Goal: Navigation & Orientation: Find specific page/section

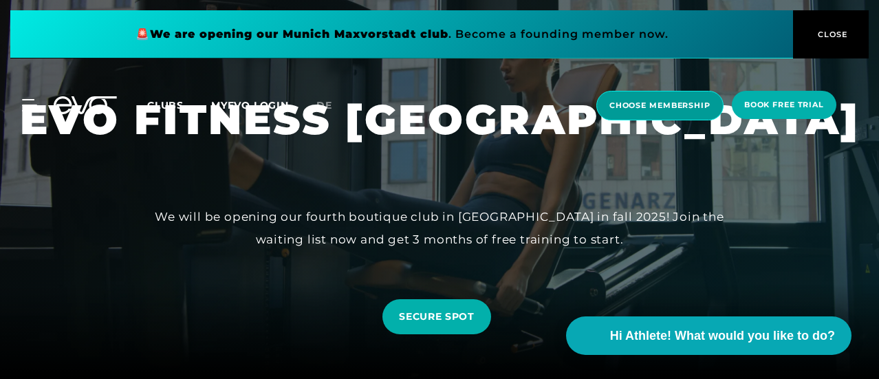
click at [681, 104] on span "choose membership" at bounding box center [659, 106] width 101 height 12
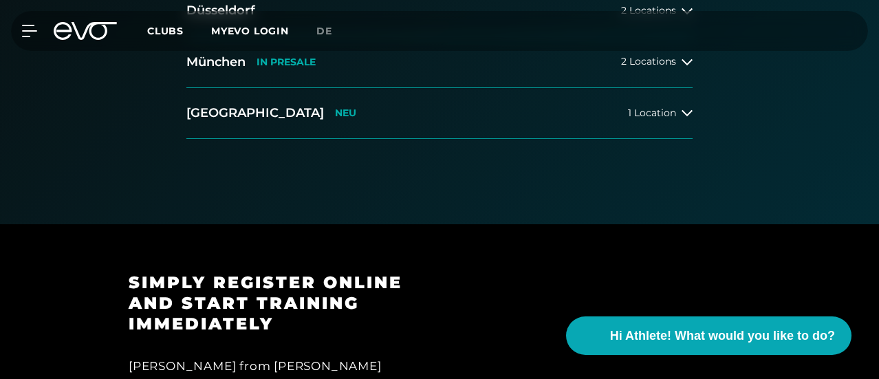
scroll to position [469, 0]
click at [687, 117] on icon at bounding box center [686, 114] width 11 height 6
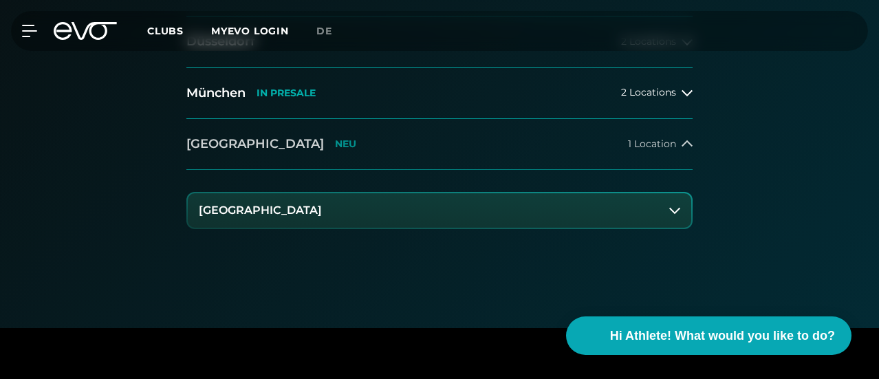
scroll to position [432, 0]
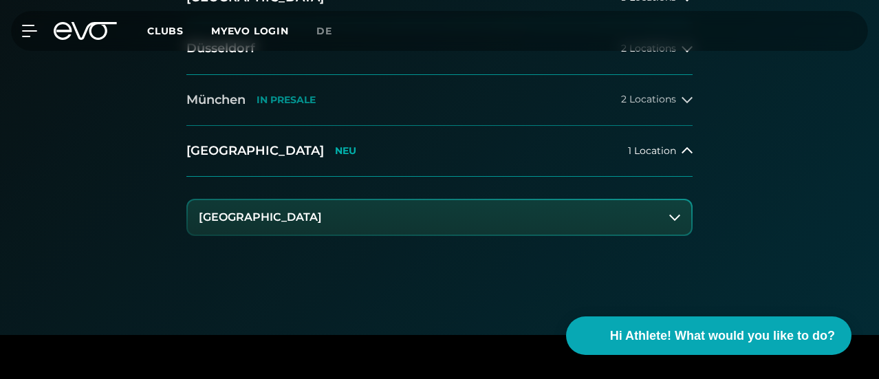
click at [686, 105] on icon at bounding box center [686, 99] width 11 height 11
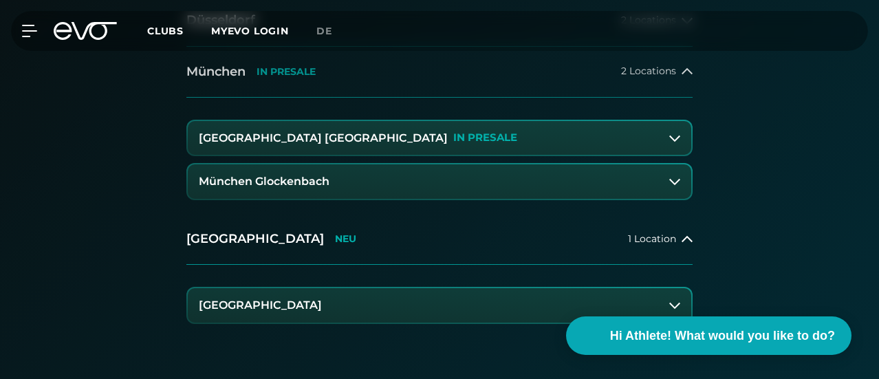
scroll to position [470, 0]
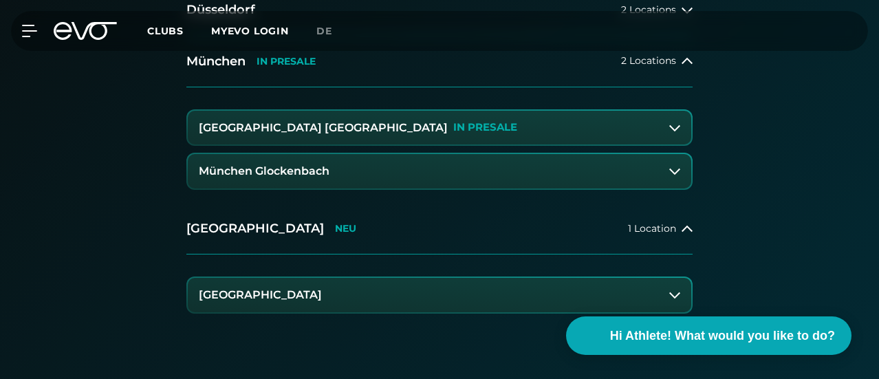
click at [313, 134] on h3 "[GEOGRAPHIC_DATA] [GEOGRAPHIC_DATA]" at bounding box center [323, 128] width 249 height 12
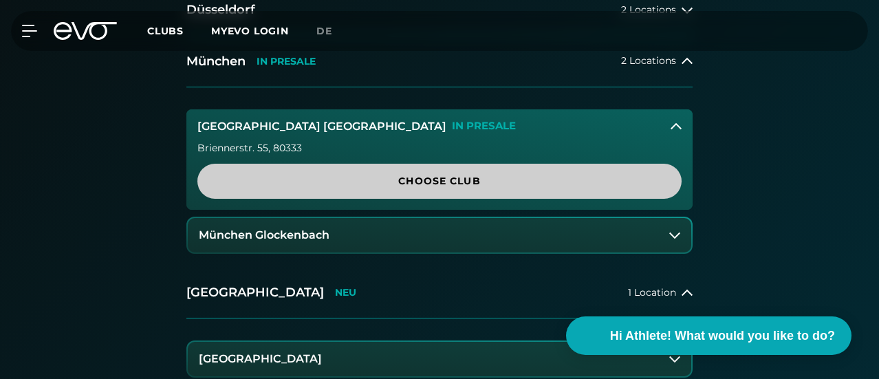
click at [465, 188] on span "Choose Club" at bounding box center [439, 181] width 451 height 14
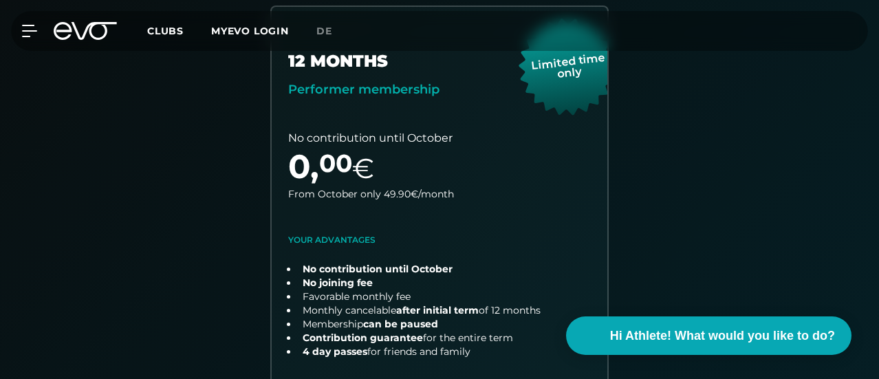
scroll to position [425, 0]
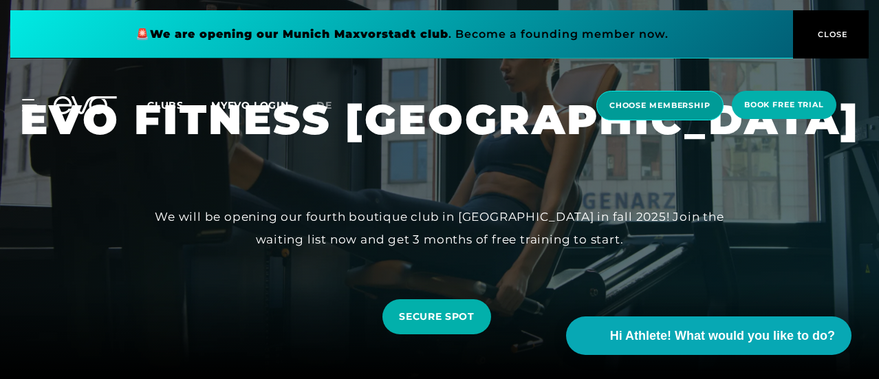
click at [668, 104] on span "choose membership" at bounding box center [659, 106] width 101 height 12
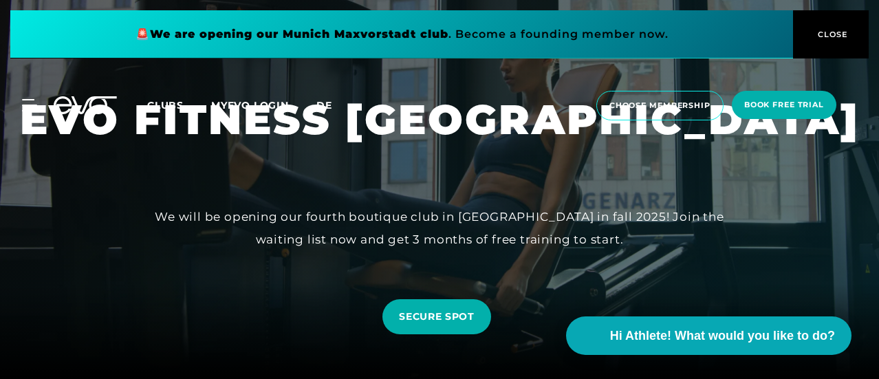
click at [332, 107] on span "de" at bounding box center [324, 105] width 16 height 12
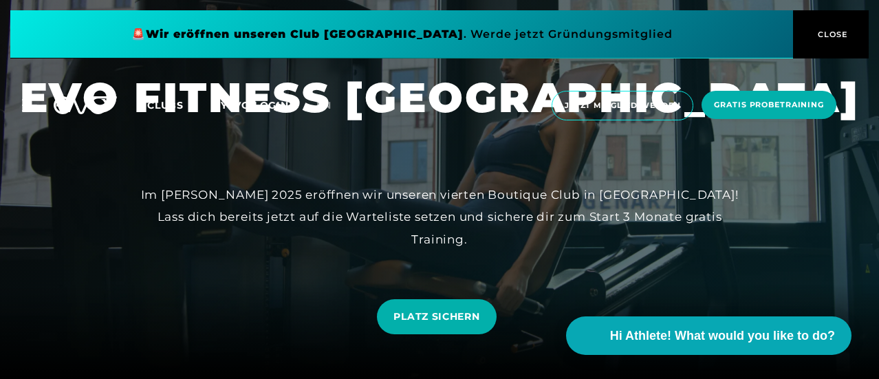
click at [184, 107] on span "Clubs" at bounding box center [165, 105] width 36 height 12
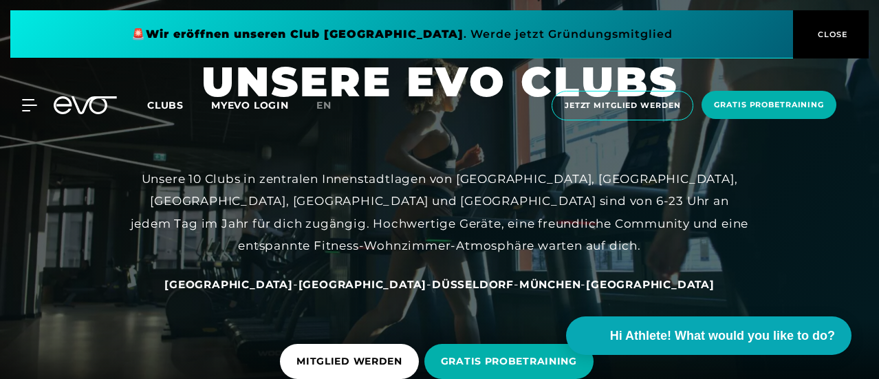
click at [706, 82] on div "MyEVO Login Über EVO Mitgliedschaften Probetraining TAGESPASS EVO Studios Düsse…" at bounding box center [439, 106] width 873 height 52
